Goal: Transaction & Acquisition: Purchase product/service

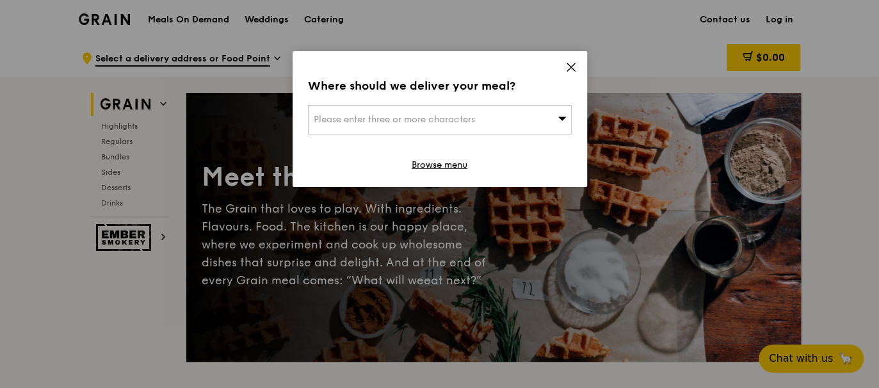
click at [509, 117] on div "Please enter three or more characters" at bounding box center [440, 119] width 264 height 29
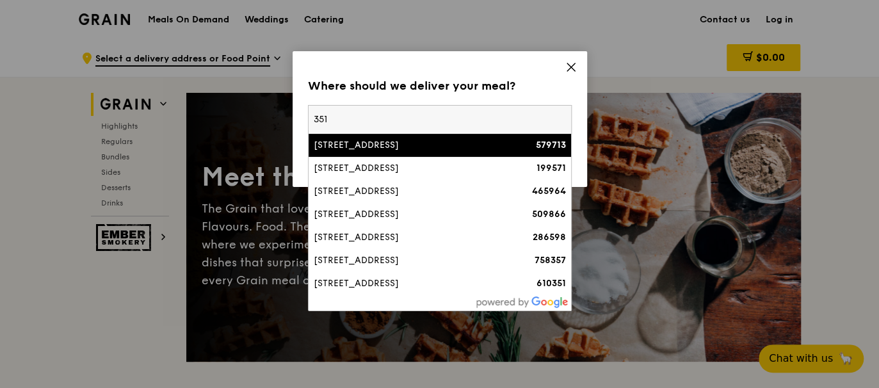
type input "351"
click at [431, 153] on li "351 Braddell Road, 351 On Braddell 579713" at bounding box center [440, 145] width 263 height 23
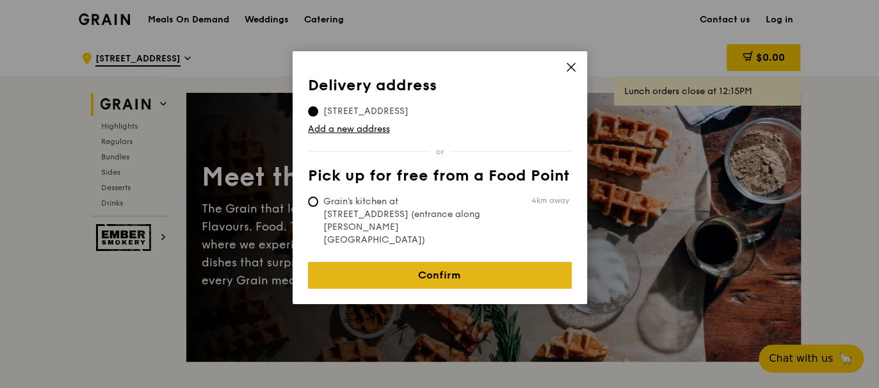
click at [373, 262] on link "Confirm" at bounding box center [440, 275] width 264 height 27
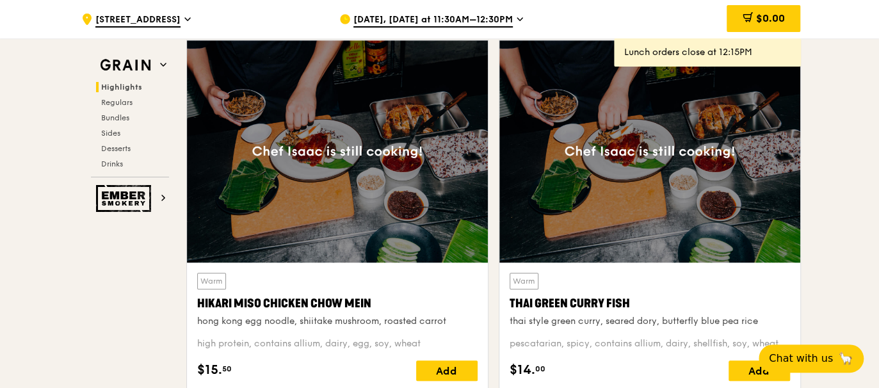
scroll to position [320, 0]
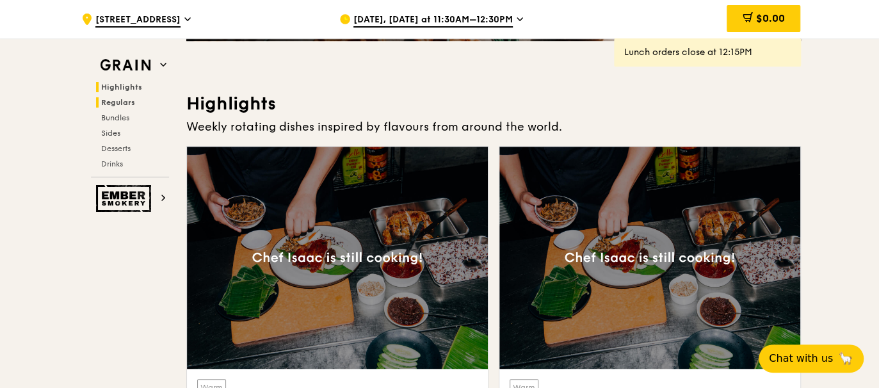
click at [111, 104] on span "Regulars" at bounding box center [118, 102] width 34 height 9
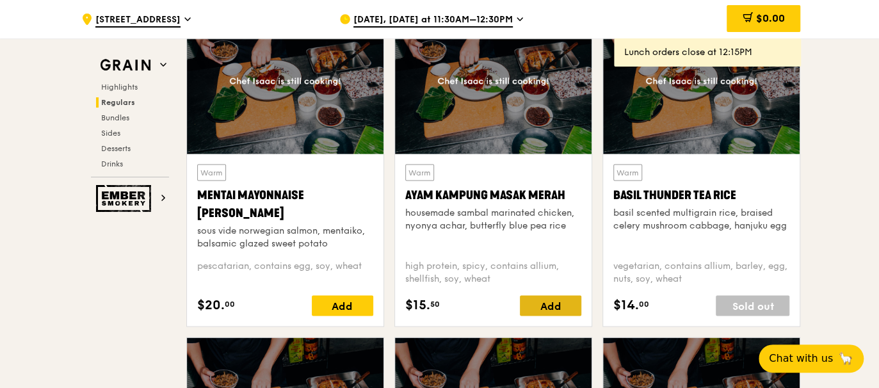
scroll to position [1148, 0]
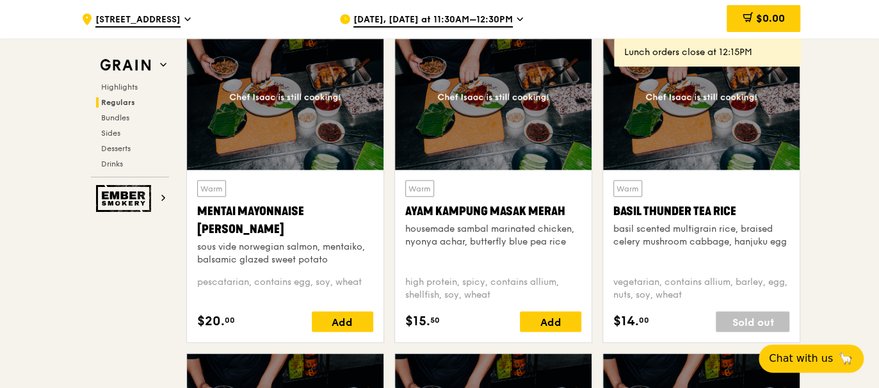
click at [430, 21] on span "Aug 19, Today at 11:30AM–12:30PM" at bounding box center [432, 20] width 159 height 14
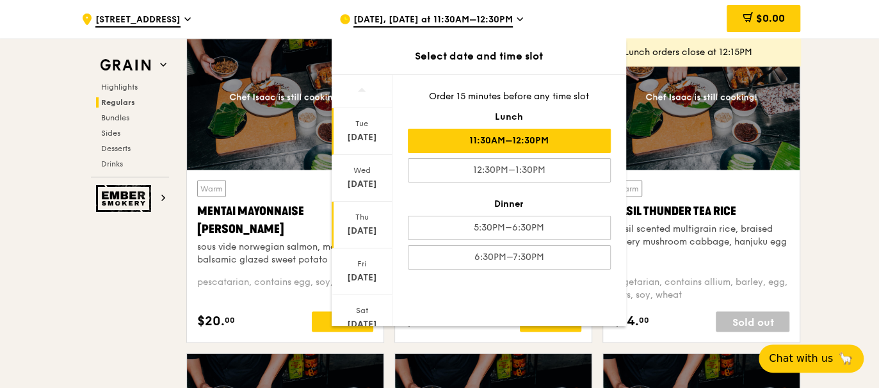
click at [377, 227] on div "Aug 21" at bounding box center [362, 231] width 57 height 13
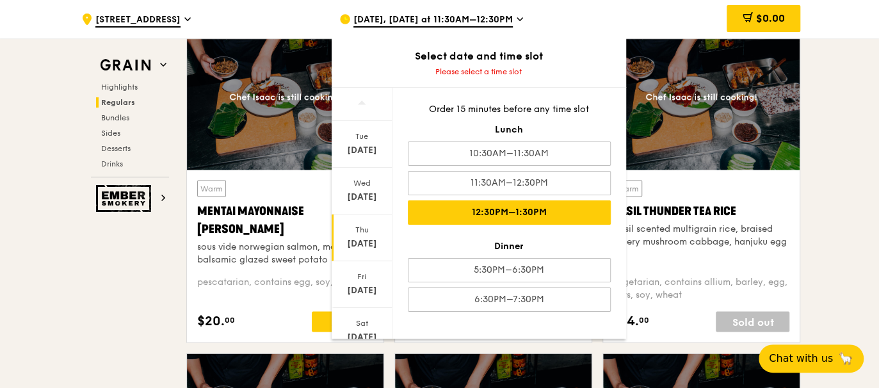
click at [443, 205] on div "12:30PM–1:30PM" at bounding box center [509, 212] width 203 height 24
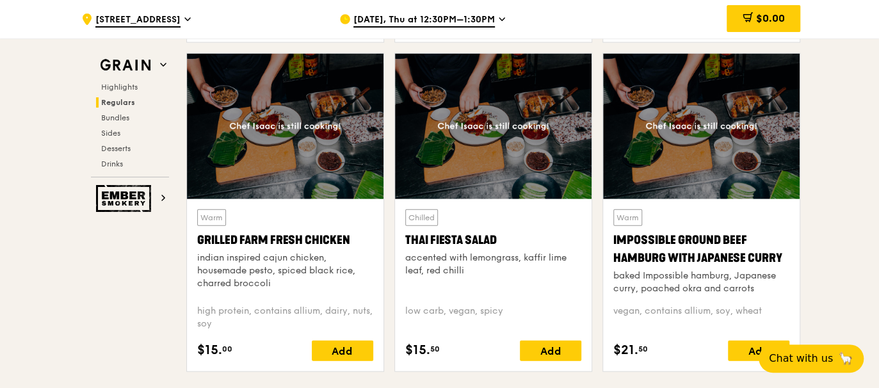
scroll to position [1468, 0]
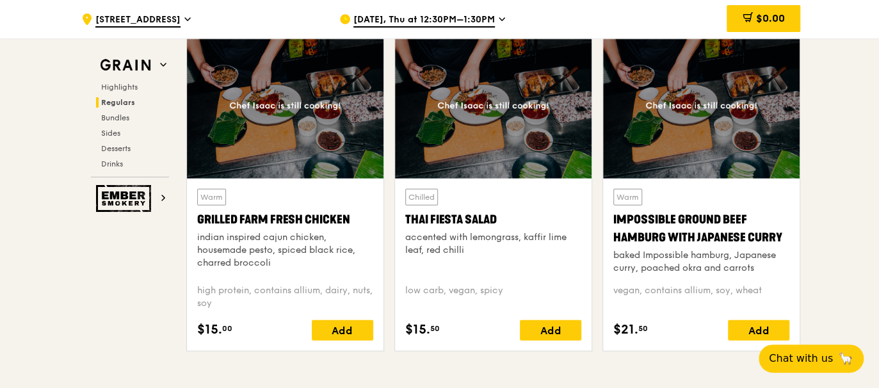
drag, startPoint x: 14, startPoint y: 231, endPoint x: 109, endPoint y: 250, distance: 97.3
